Goal: Transaction & Acquisition: Purchase product/service

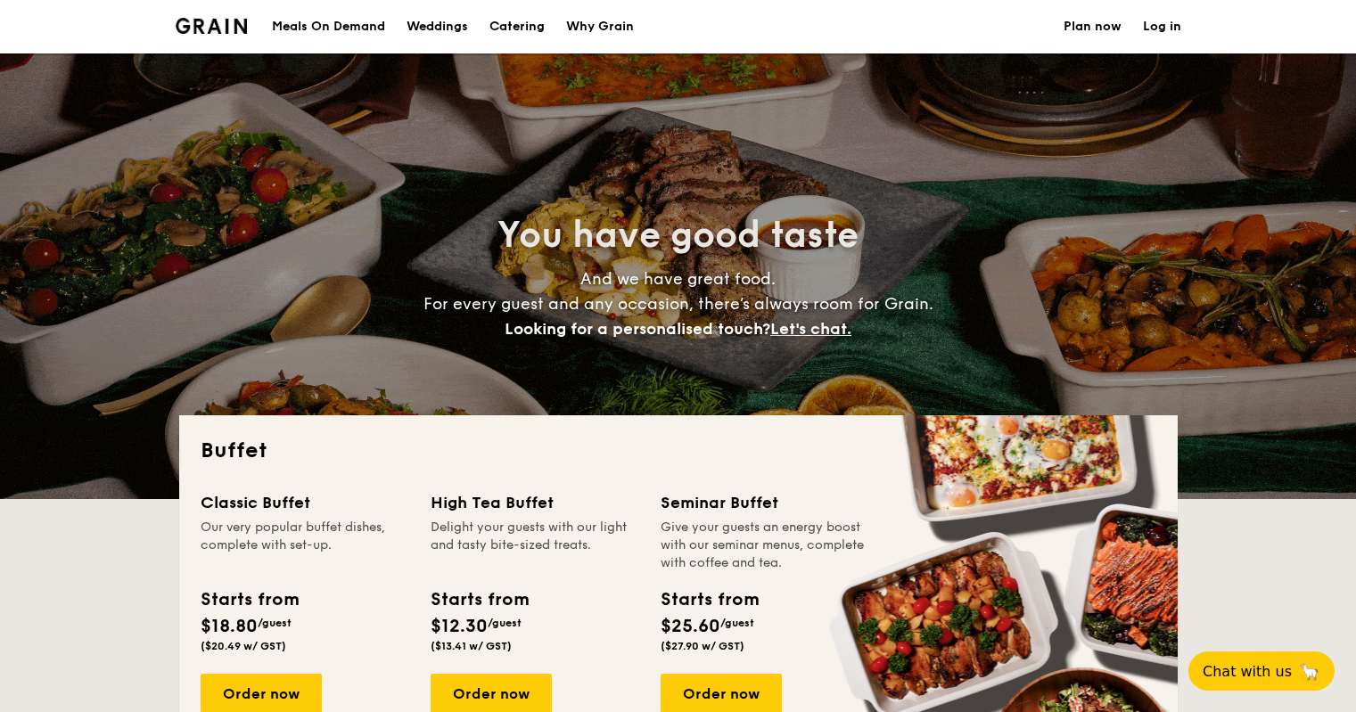
select select
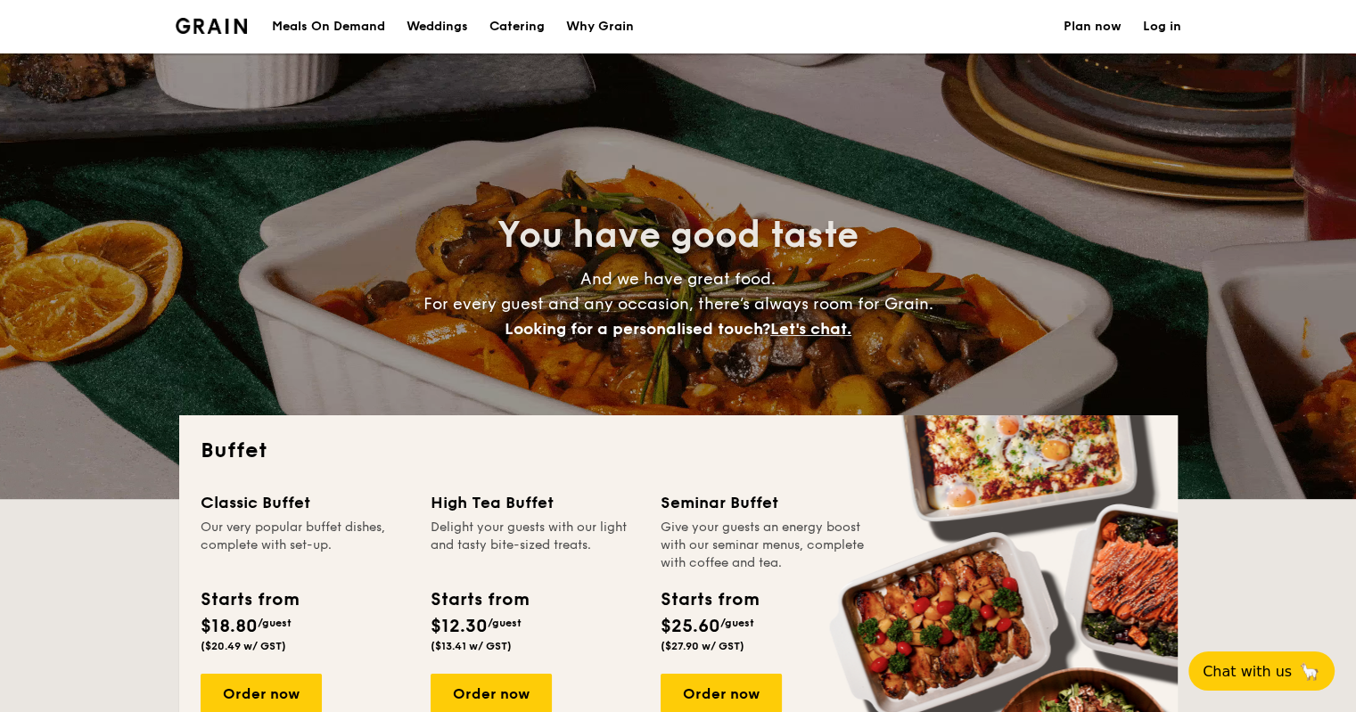
click at [509, 27] on h1 "Catering" at bounding box center [517, 27] width 55 height 54
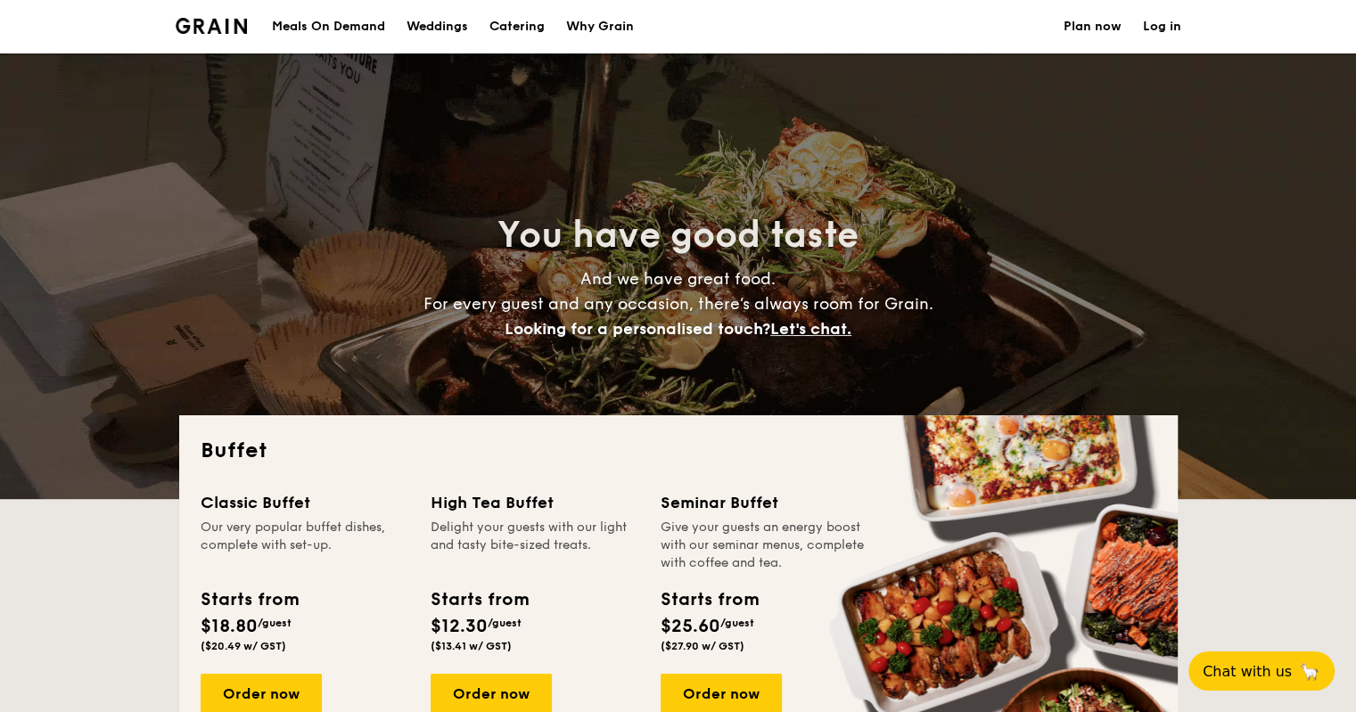
click at [508, 29] on h1 "Catering" at bounding box center [517, 27] width 55 height 54
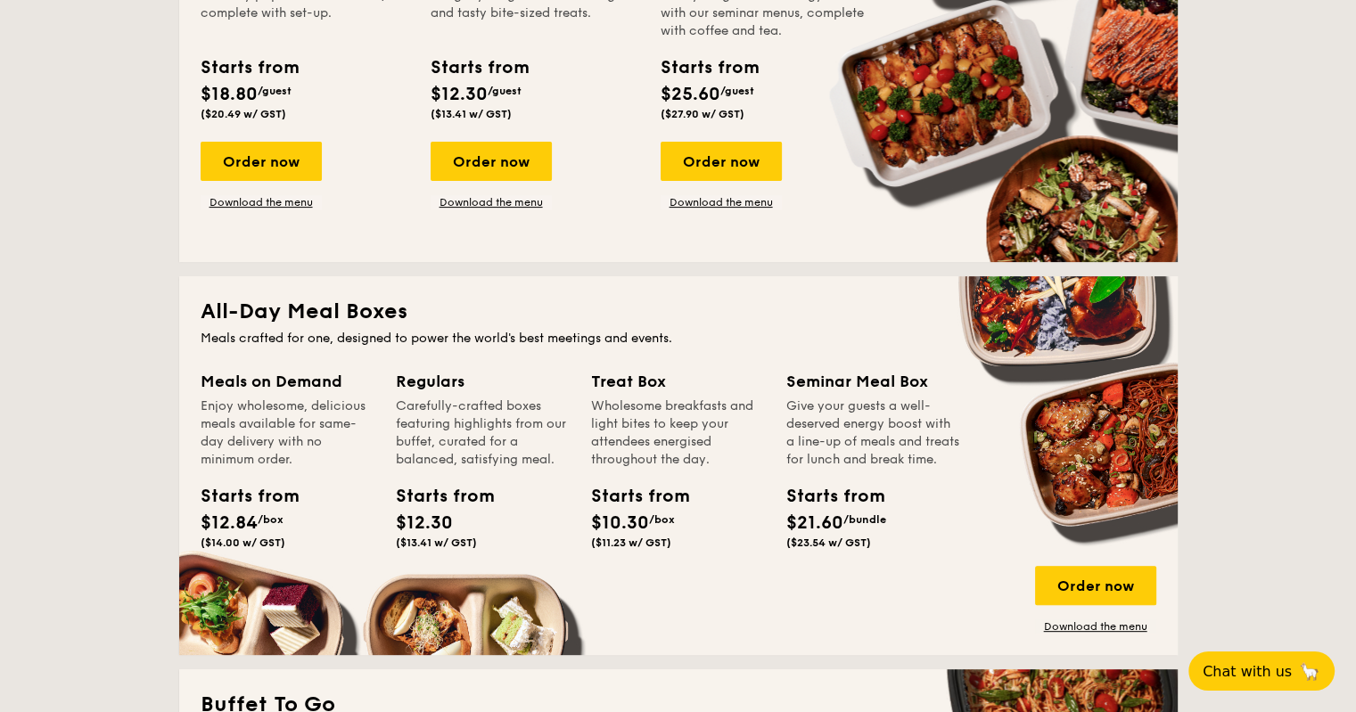
scroll to position [535, 0]
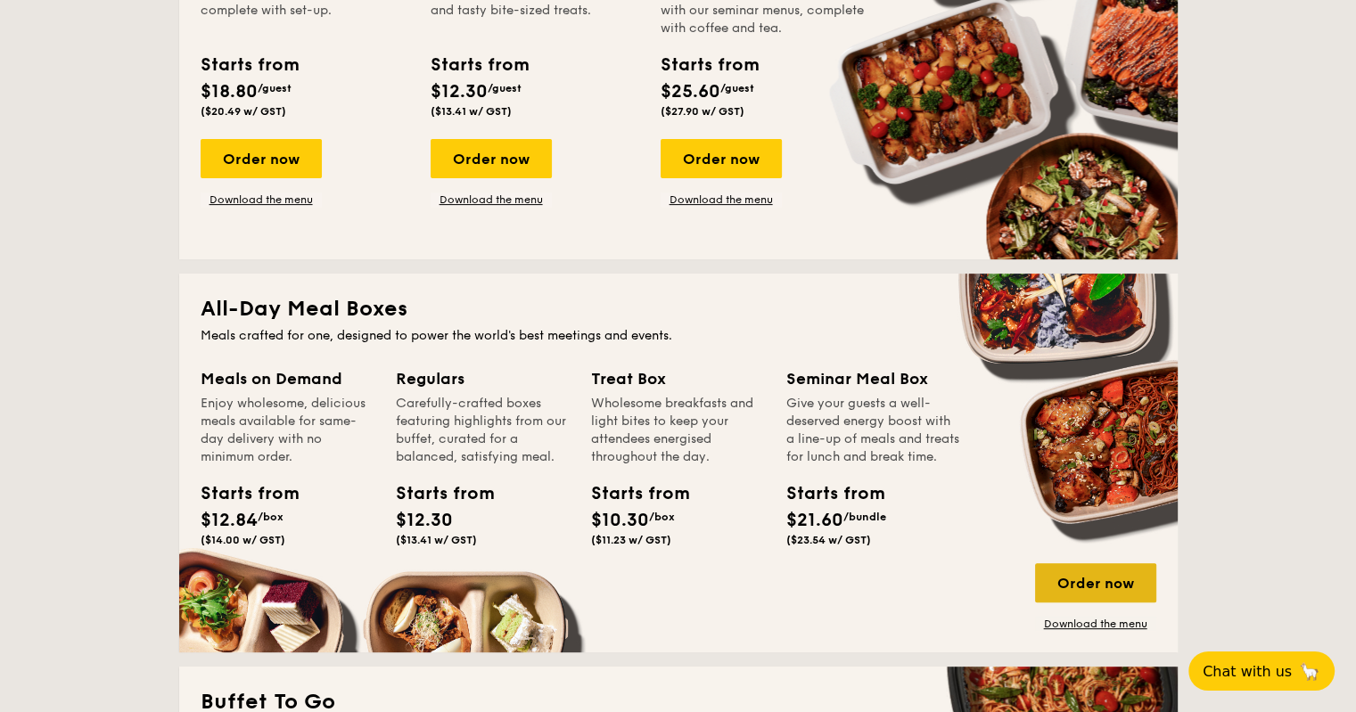
click at [1106, 584] on div "Order now" at bounding box center [1095, 583] width 121 height 39
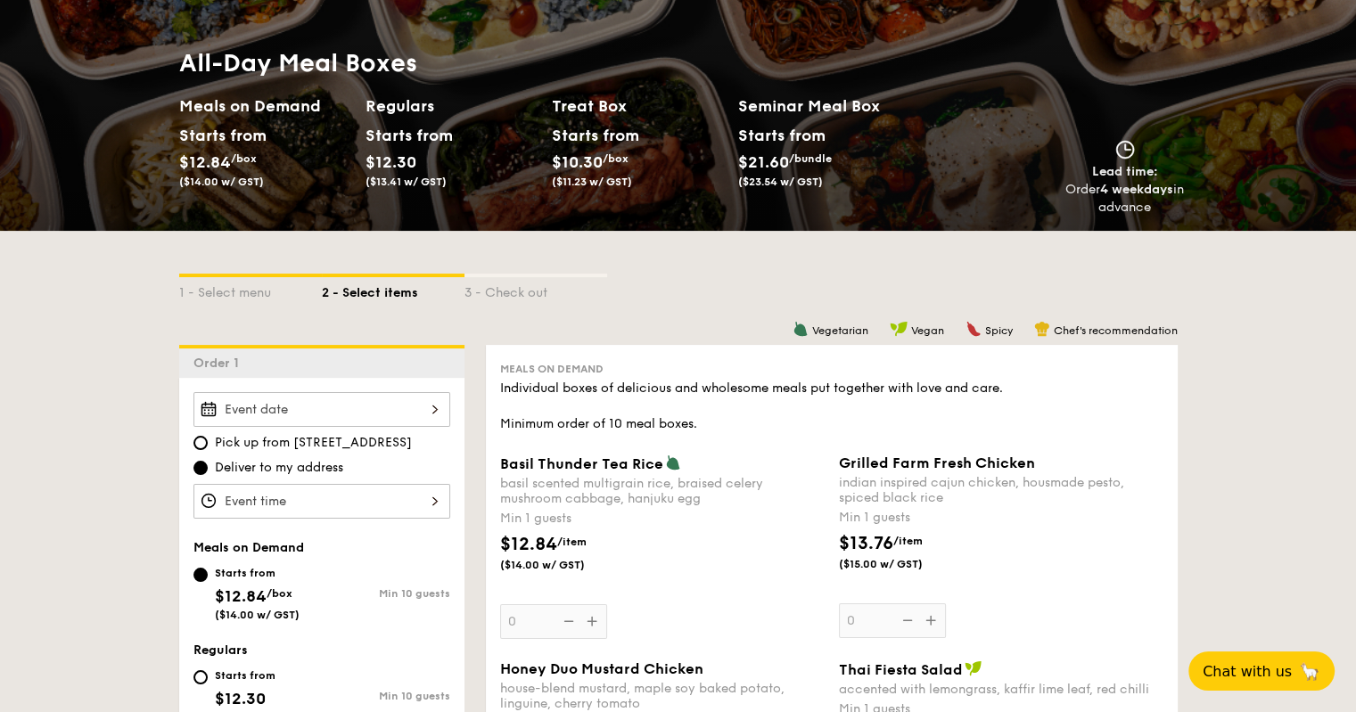
scroll to position [178, 0]
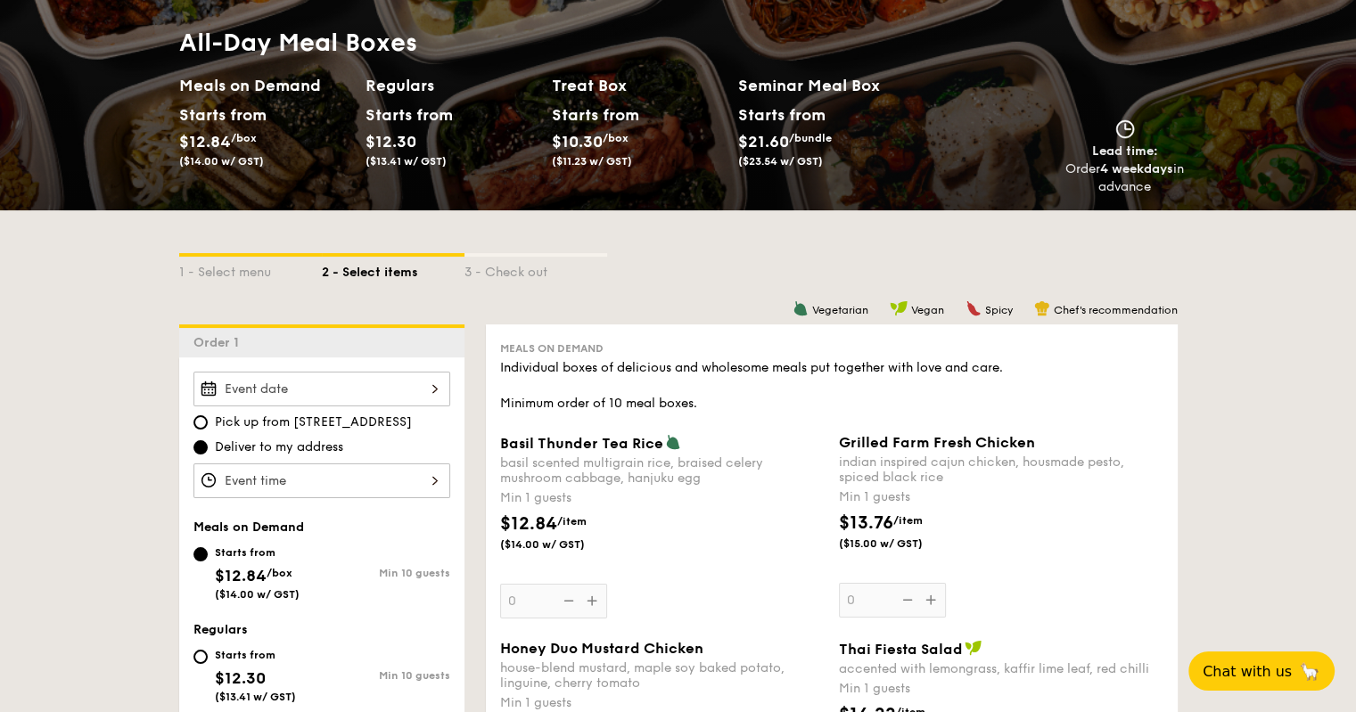
click at [358, 388] on div at bounding box center [321, 389] width 257 height 35
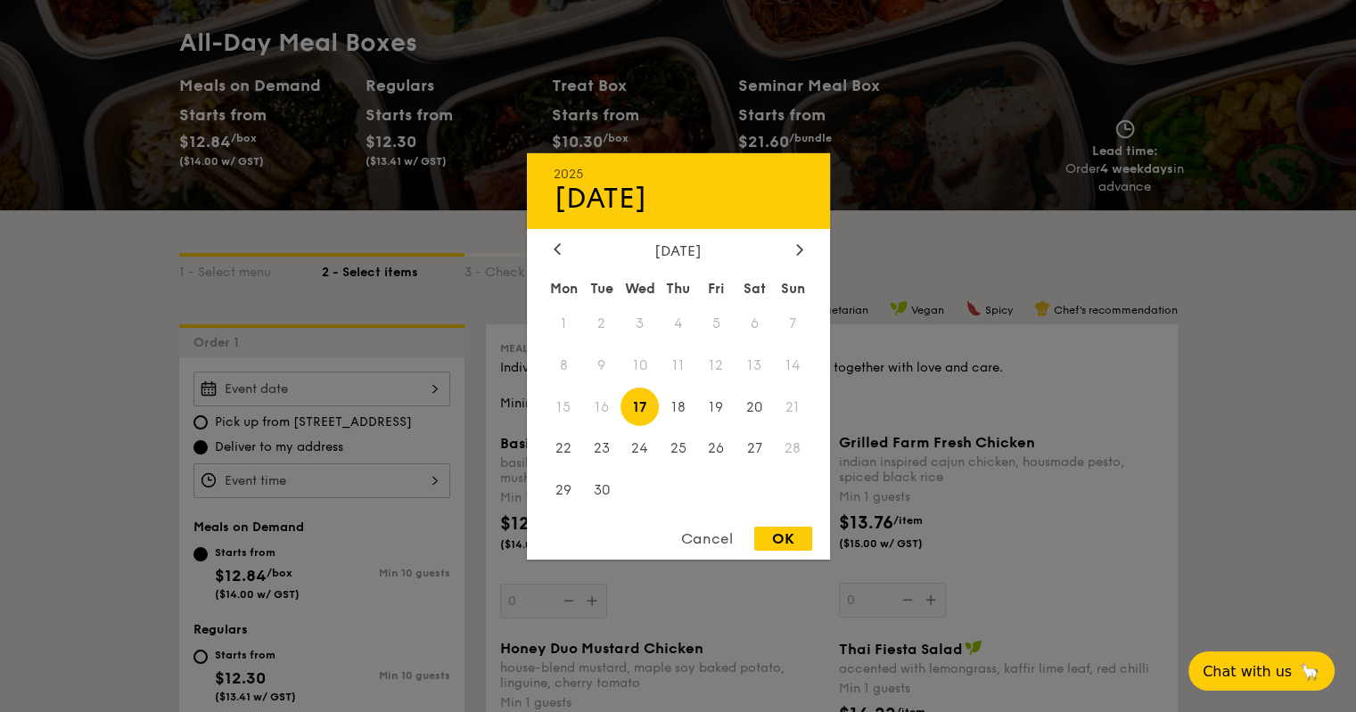
select select
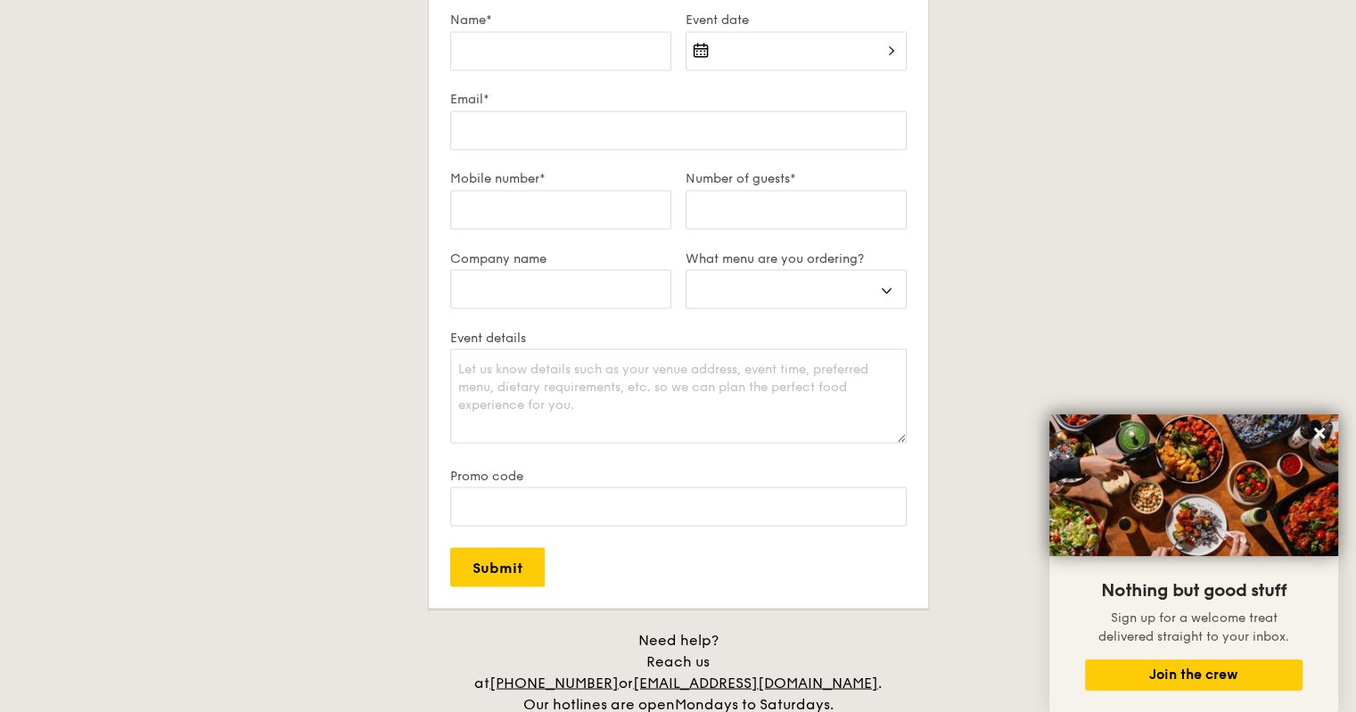
scroll to position [3695, 0]
